Goal: Check status

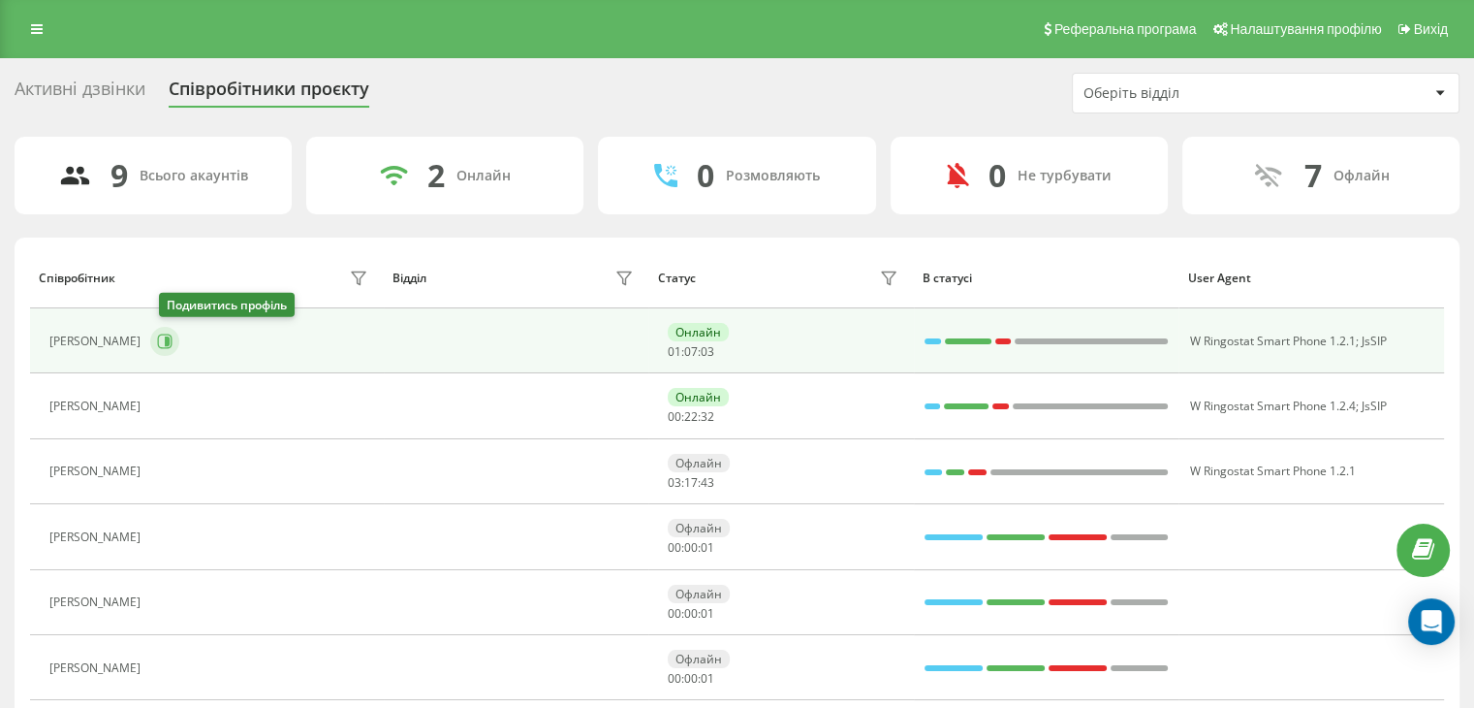
click at [170, 342] on icon at bounding box center [165, 341] width 16 height 16
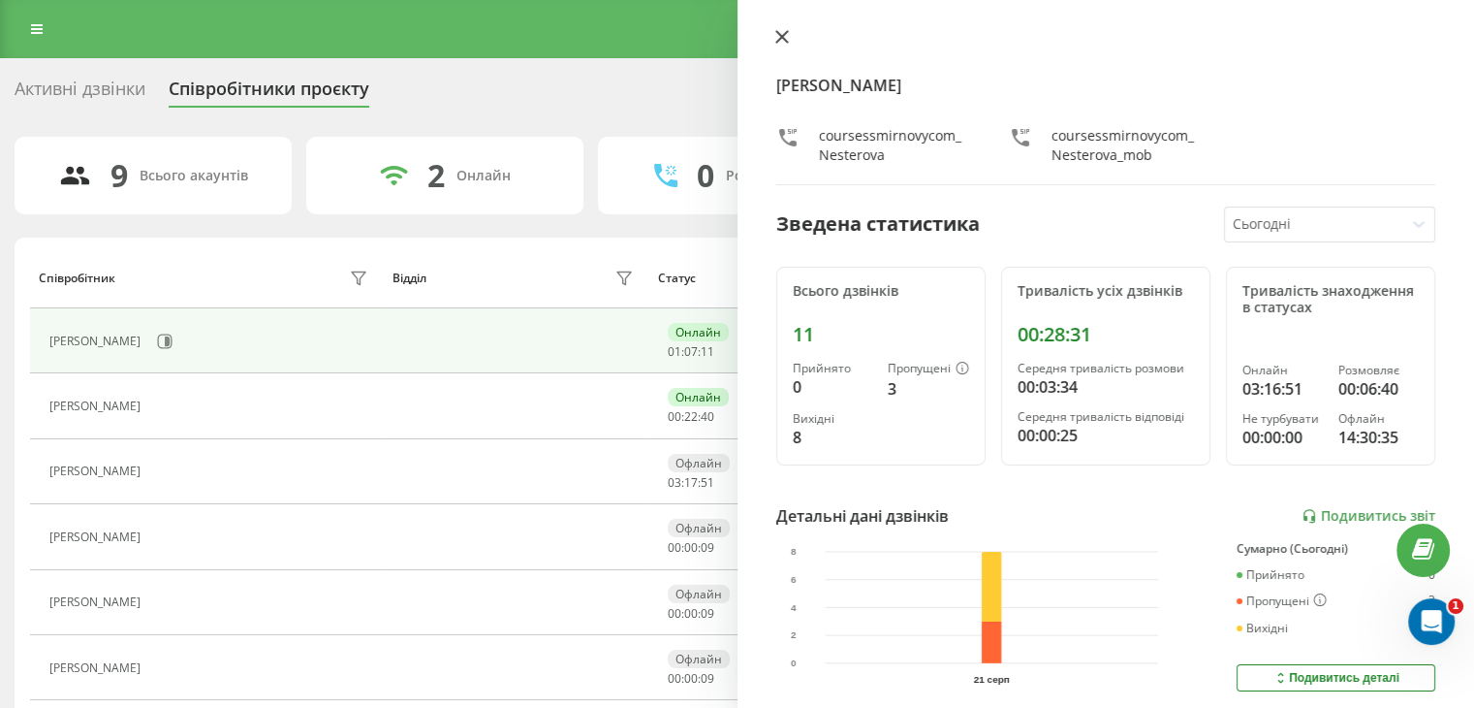
click at [776, 36] on icon at bounding box center [782, 37] width 14 height 14
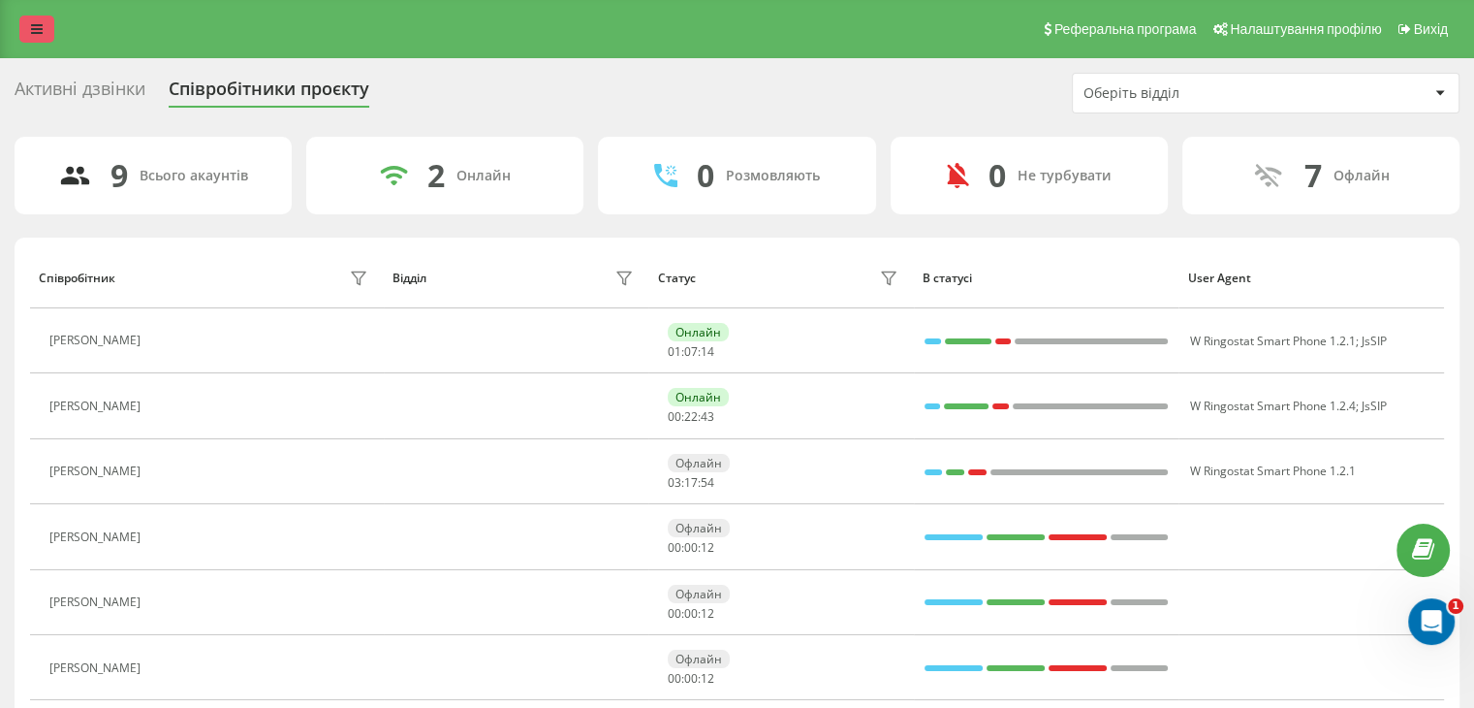
click at [39, 25] on icon at bounding box center [37, 29] width 12 height 14
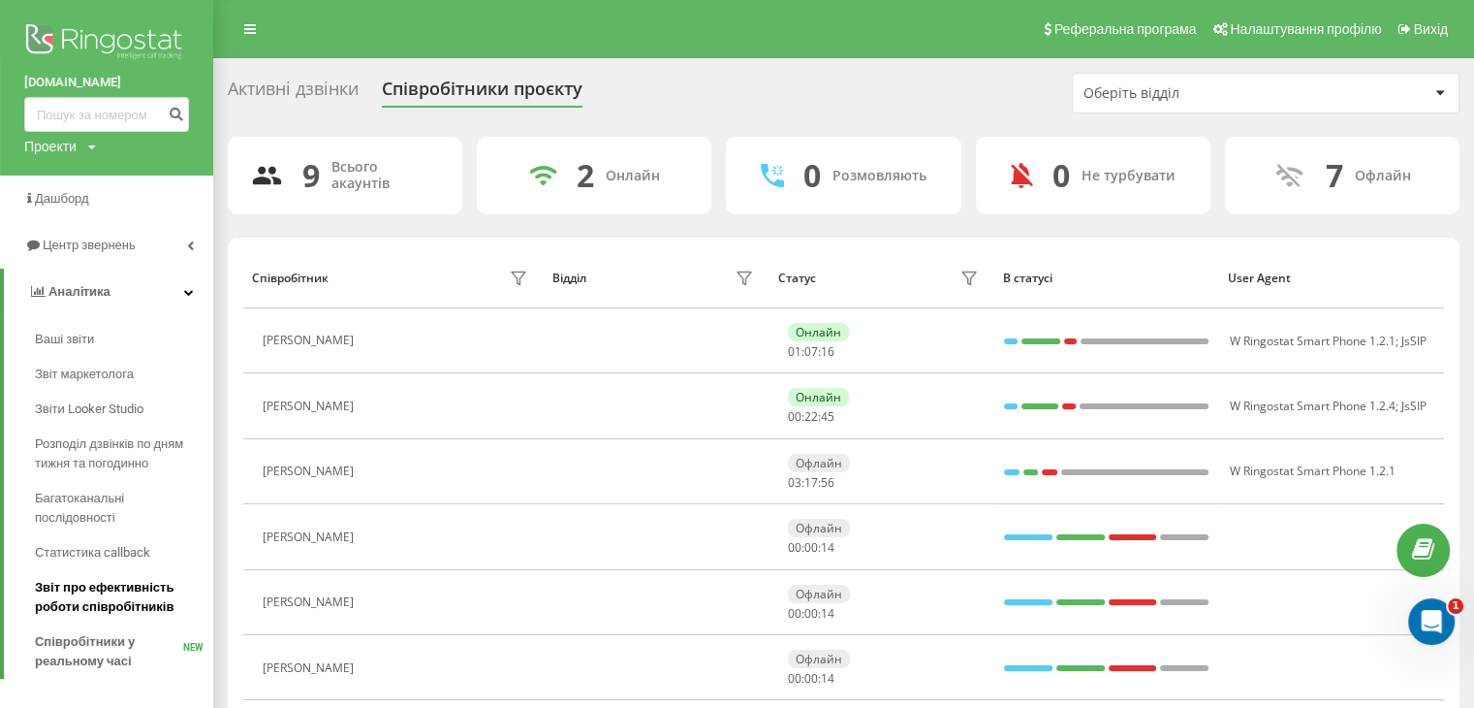
click at [59, 588] on span "Звіт про ефективність роботи співробітників" at bounding box center [119, 597] width 169 height 39
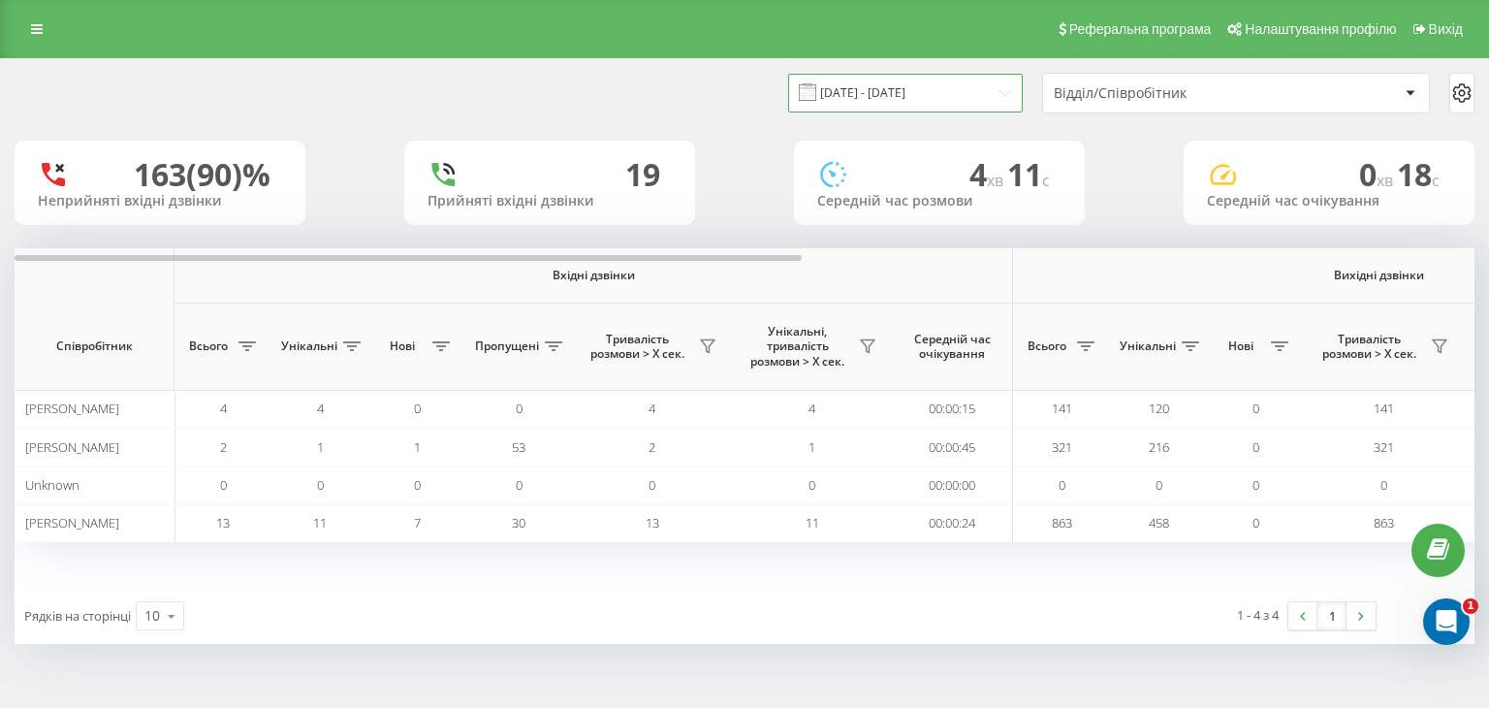
click at [996, 86] on input "21.07.2025 - 21.08.2025" at bounding box center [905, 93] width 235 height 38
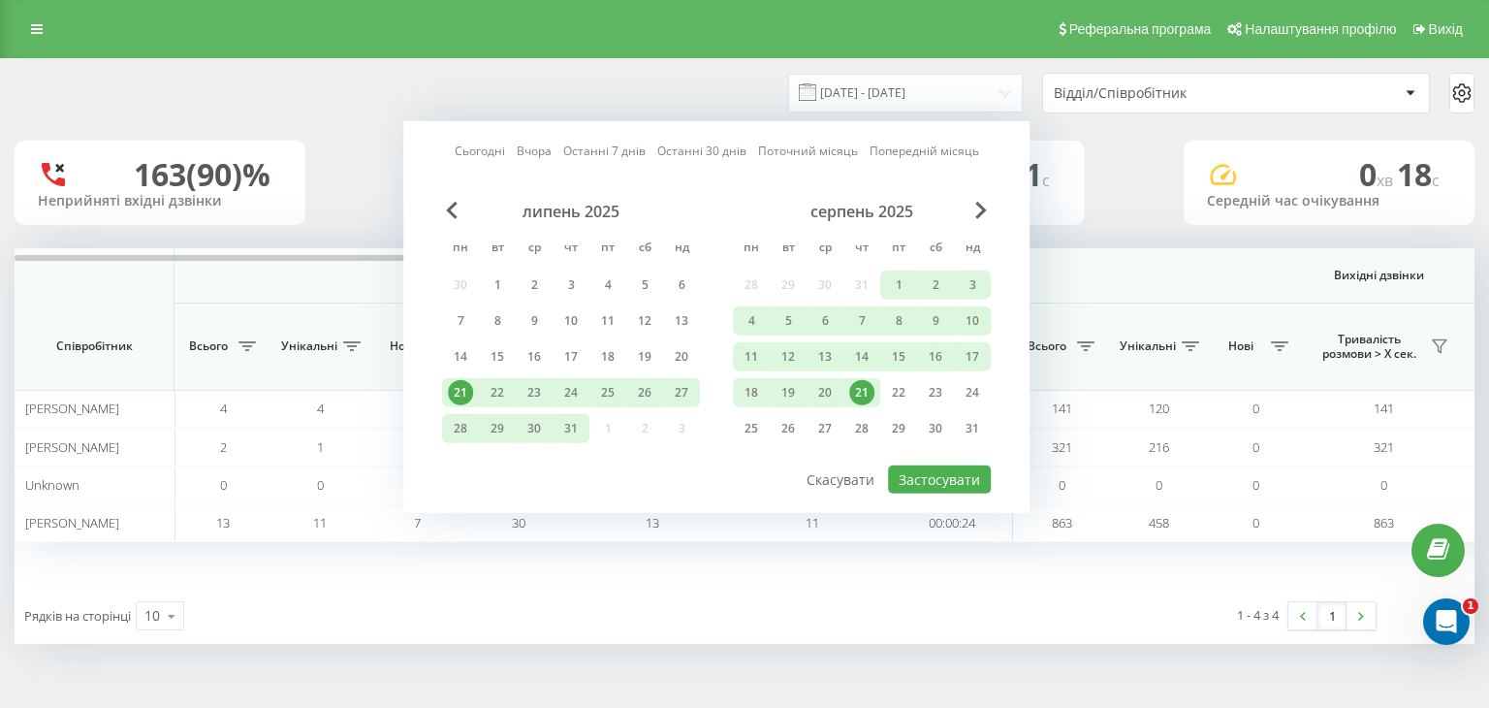
click at [857, 392] on div "21" at bounding box center [861, 392] width 25 height 25
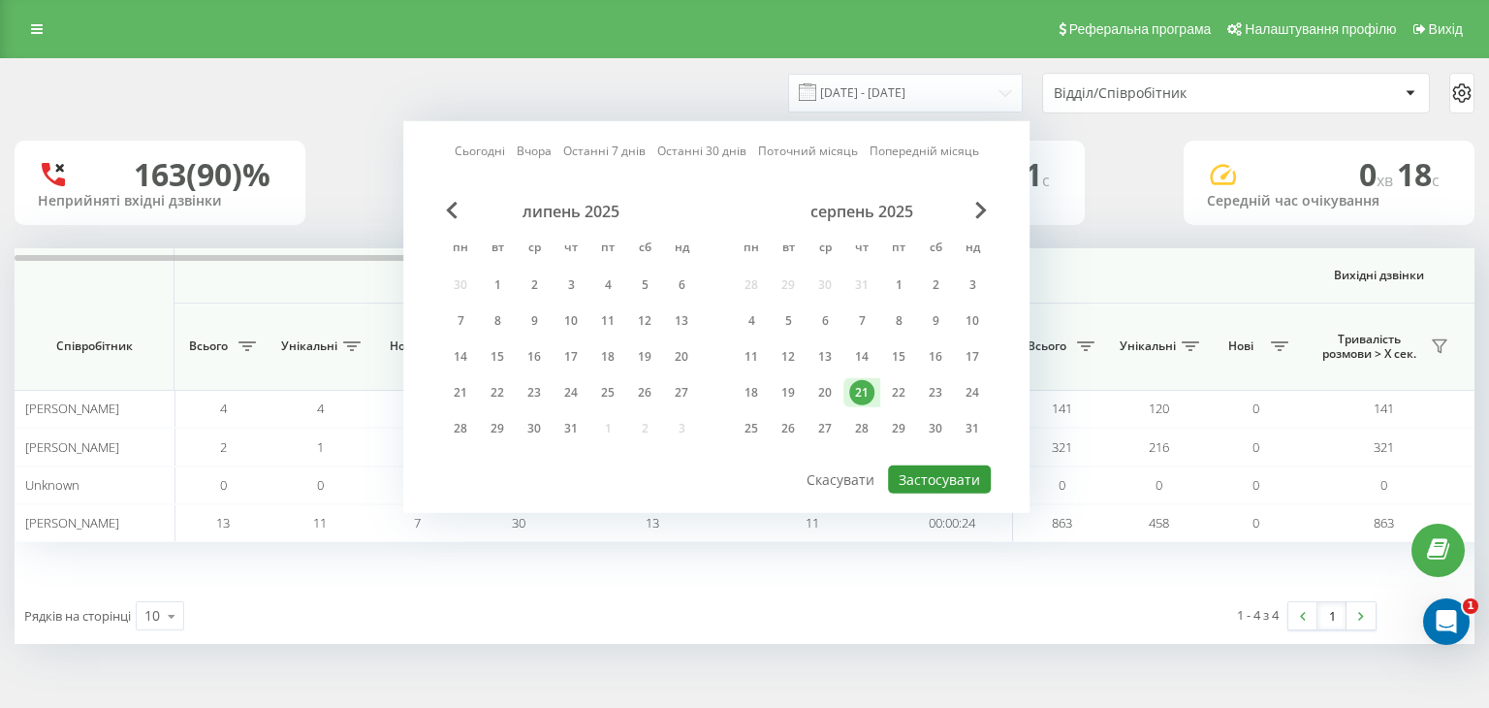
click at [934, 482] on button "Застосувати" at bounding box center [939, 479] width 103 height 28
type input "21.08.2025 - 21.08.2025"
